Goal: Use online tool/utility: Utilize a website feature to perform a specific function

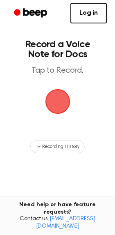
click at [58, 104] on span "button" at bounding box center [57, 101] width 25 height 25
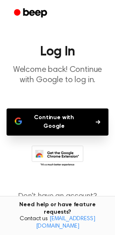
scroll to position [24, 0]
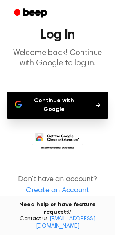
click at [98, 100] on button "Continue with Google" at bounding box center [58, 105] width 102 height 27
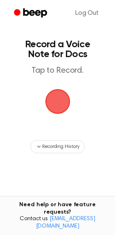
click at [59, 104] on span "button" at bounding box center [58, 102] width 34 height 34
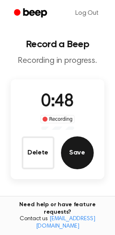
click at [80, 153] on button "Save" at bounding box center [77, 152] width 33 height 33
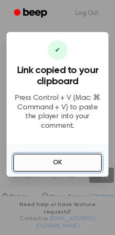
click at [63, 160] on button "OK" at bounding box center [57, 163] width 89 height 18
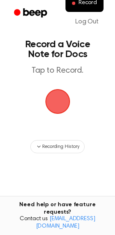
click at [63, 100] on span "button" at bounding box center [57, 101] width 23 height 23
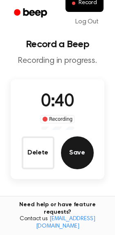
click at [79, 157] on button "Save" at bounding box center [77, 152] width 33 height 33
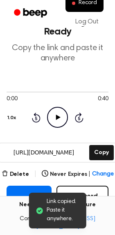
scroll to position [66, 0]
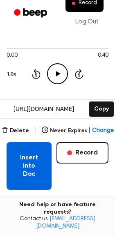
click at [27, 166] on button "Insert into Doc" at bounding box center [29, 166] width 45 height 48
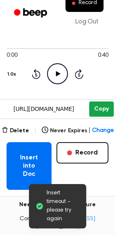
click at [103, 114] on button "Copy" at bounding box center [102, 108] width 24 height 15
click at [101, 105] on button "Copy" at bounding box center [102, 108] width 24 height 15
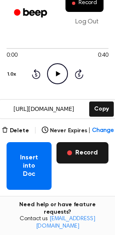
click at [90, 154] on button "Record" at bounding box center [83, 152] width 52 height 21
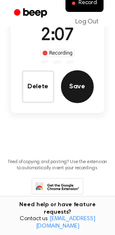
click at [73, 92] on button "Save" at bounding box center [77, 86] width 33 height 33
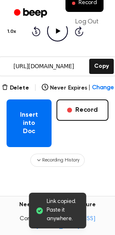
scroll to position [108, 0]
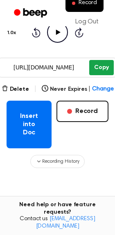
click at [102, 65] on button "Copy" at bounding box center [102, 67] width 24 height 15
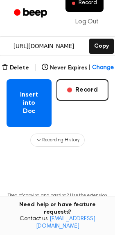
scroll to position [129, 0]
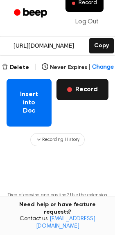
click at [87, 89] on button "Record" at bounding box center [83, 89] width 52 height 21
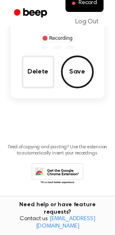
scroll to position [33, 0]
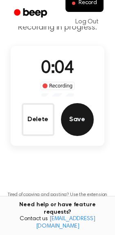
click at [77, 115] on button "Save" at bounding box center [77, 119] width 33 height 33
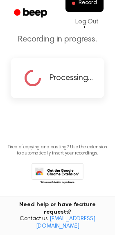
scroll to position [0, 0]
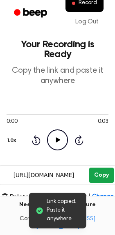
click at [102, 178] on button "Copy" at bounding box center [102, 175] width 24 height 15
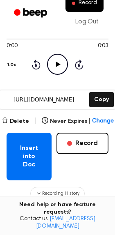
scroll to position [88, 0]
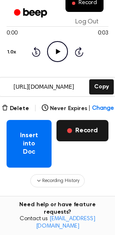
click at [76, 129] on button "Record" at bounding box center [83, 130] width 52 height 21
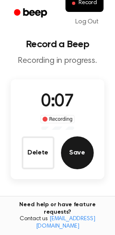
click at [77, 153] on button "Save" at bounding box center [77, 152] width 33 height 33
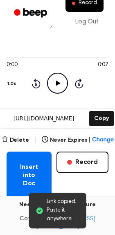
scroll to position [58, 0]
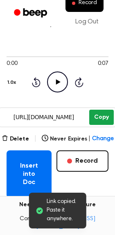
click at [113, 119] on button "Copy" at bounding box center [102, 117] width 24 height 15
click at [103, 111] on button "Copy" at bounding box center [102, 117] width 24 height 15
